Goal: Transaction & Acquisition: Download file/media

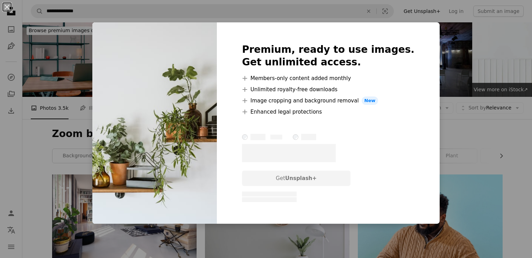
scroll to position [419, 0]
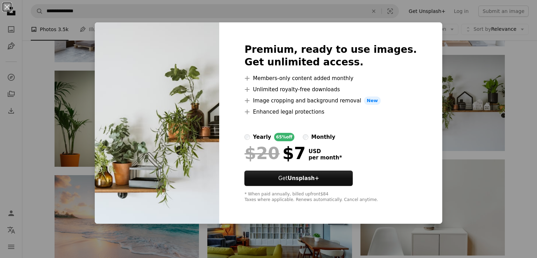
click at [504, 55] on div "An X shape Premium, ready to use images. Get unlimited access. A plus sign Memb…" at bounding box center [268, 129] width 537 height 258
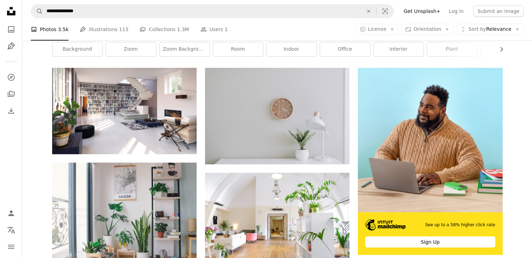
scroll to position [105, 0]
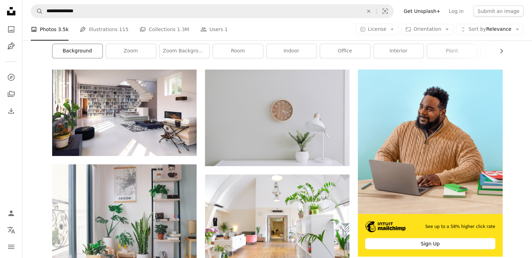
click at [73, 55] on link "background" at bounding box center [77, 51] width 50 height 14
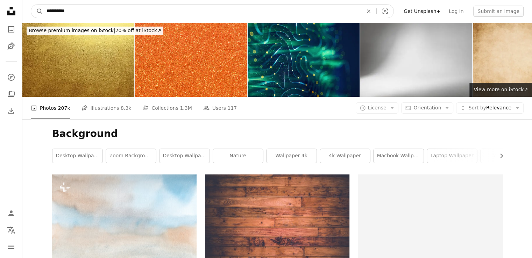
click at [108, 13] on input "**********" at bounding box center [202, 11] width 318 height 13
type input "**********"
click button "A magnifying glass" at bounding box center [37, 11] width 12 height 13
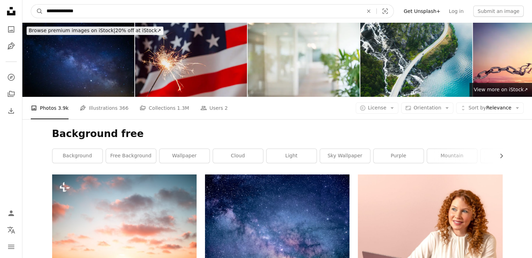
click at [46, 9] on input "**********" at bounding box center [202, 11] width 318 height 13
type input "**********"
click button "A magnifying glass" at bounding box center [37, 11] width 12 height 13
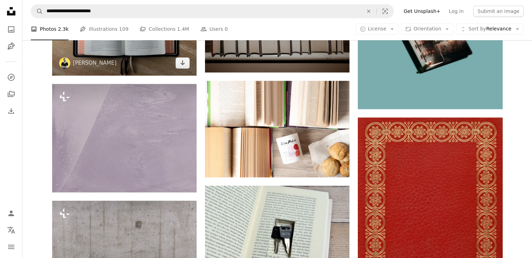
scroll to position [664, 0]
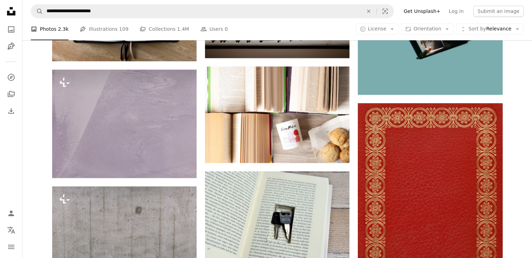
click at [9, 9] on icon "Unsplash logo Unsplash Home" at bounding box center [11, 11] width 14 height 14
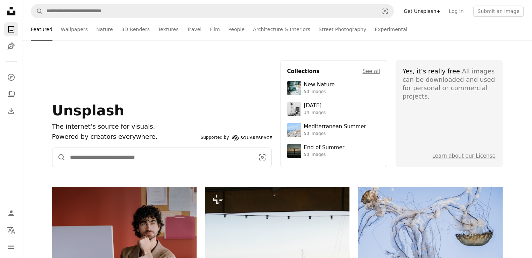
click at [124, 161] on input "Find visuals sitewide" at bounding box center [159, 157] width 187 height 19
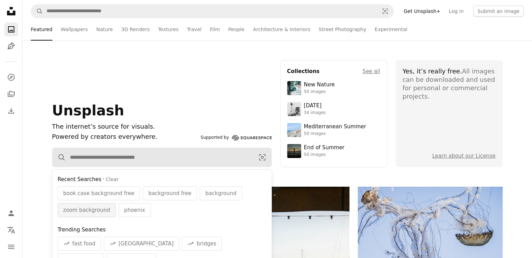
click at [89, 209] on span "zoom background" at bounding box center [86, 210] width 47 height 8
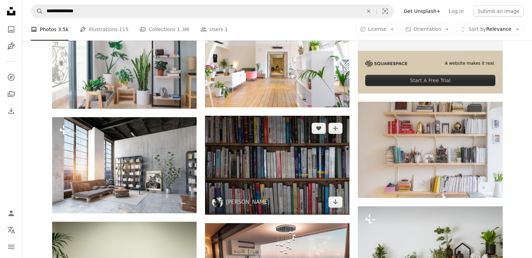
scroll to position [280, 0]
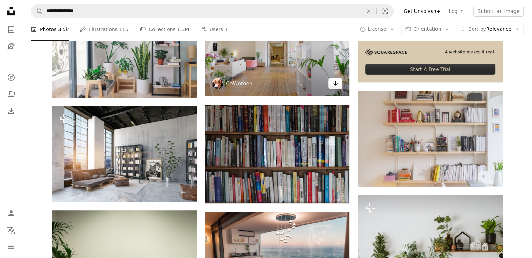
click at [333, 88] on link "Arrow pointing down" at bounding box center [335, 83] width 14 height 11
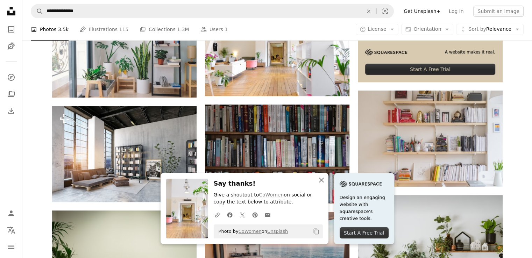
click at [323, 180] on icon "An X shape" at bounding box center [321, 180] width 8 height 8
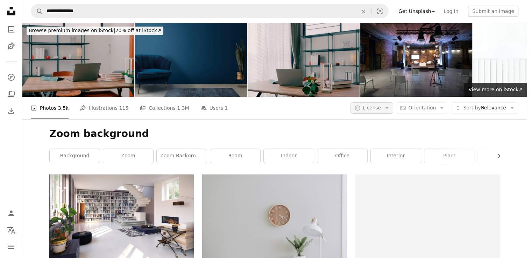
click at [381, 105] on span "License" at bounding box center [371, 108] width 19 height 6
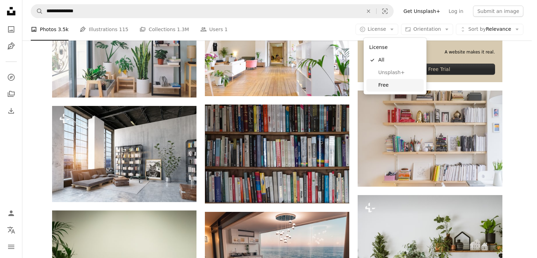
click at [396, 86] on span "Free" at bounding box center [399, 85] width 43 height 7
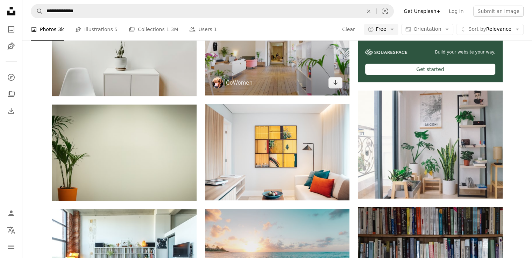
scroll to position [315, 0]
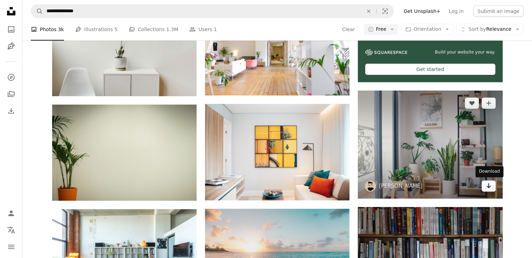
click at [488, 183] on icon "Download" at bounding box center [488, 185] width 5 height 5
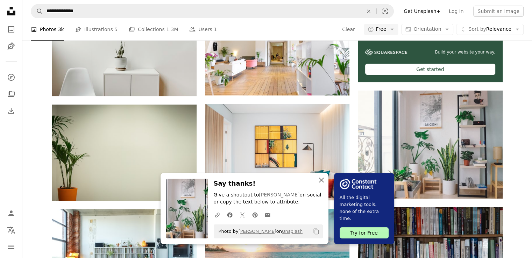
click at [323, 179] on icon "An X shape" at bounding box center [321, 180] width 8 height 8
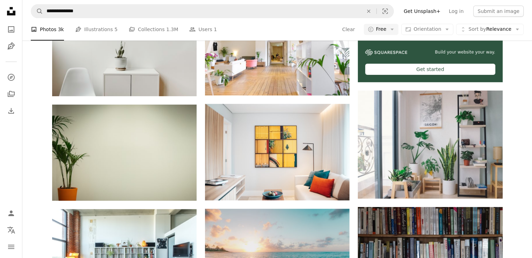
scroll to position [1074, 0]
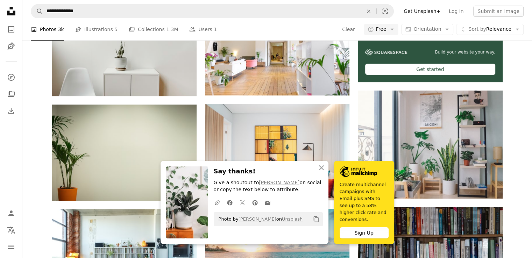
click at [322, 170] on icon "button" at bounding box center [321, 167] width 5 height 5
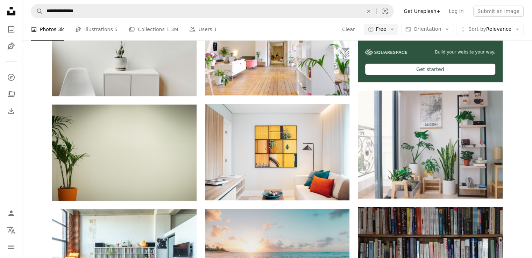
scroll to position [3695, 0]
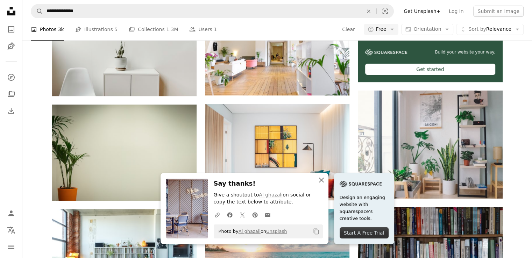
click at [318, 178] on icon "An X shape" at bounding box center [321, 180] width 8 height 8
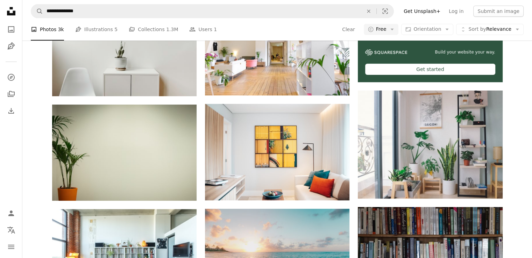
scroll to position [8728, 0]
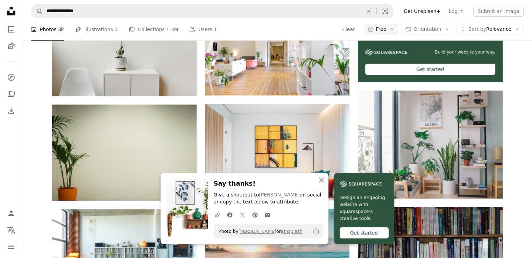
click at [319, 181] on icon "An X shape" at bounding box center [321, 180] width 8 height 8
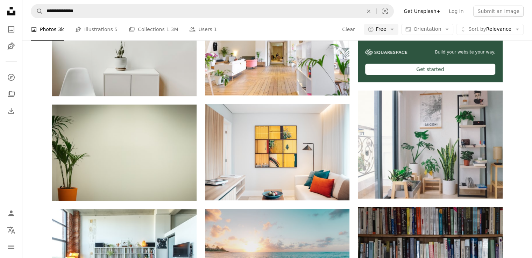
scroll to position [9602, 0]
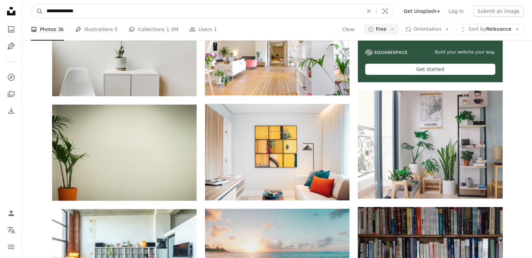
click at [53, 12] on input "**********" at bounding box center [202, 11] width 318 height 13
type input "**********"
click at [31, 5] on button "A magnifying glass" at bounding box center [37, 11] width 12 height 13
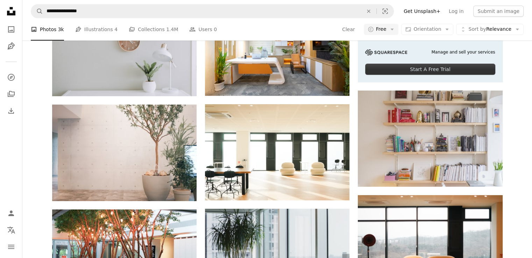
scroll to position [1229, 0]
